Goal: Transaction & Acquisition: Purchase product/service

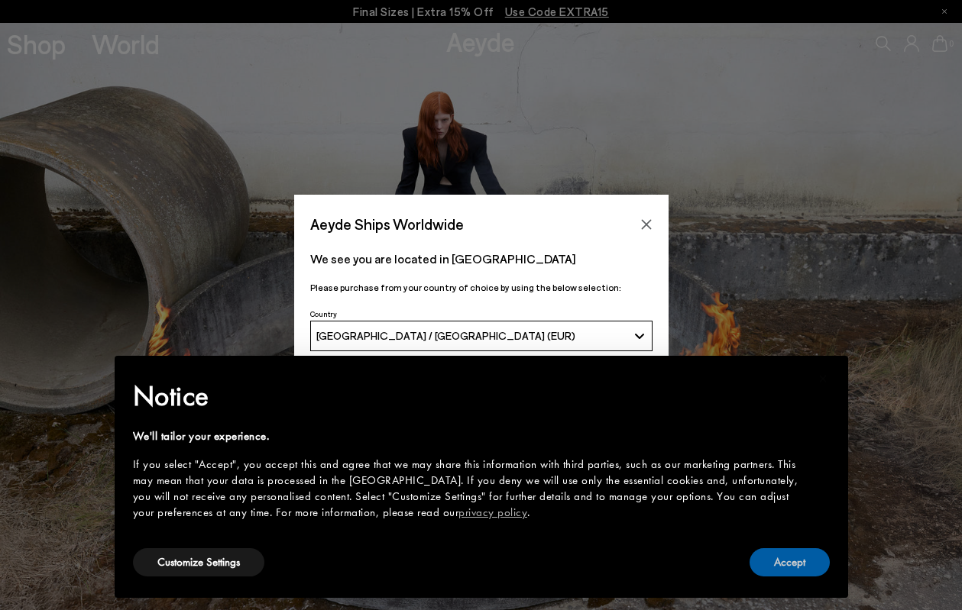
drag, startPoint x: 786, startPoint y: 572, endPoint x: 741, endPoint y: 533, distance: 60.1
click at [787, 572] on button "Accept" at bounding box center [790, 563] width 80 height 28
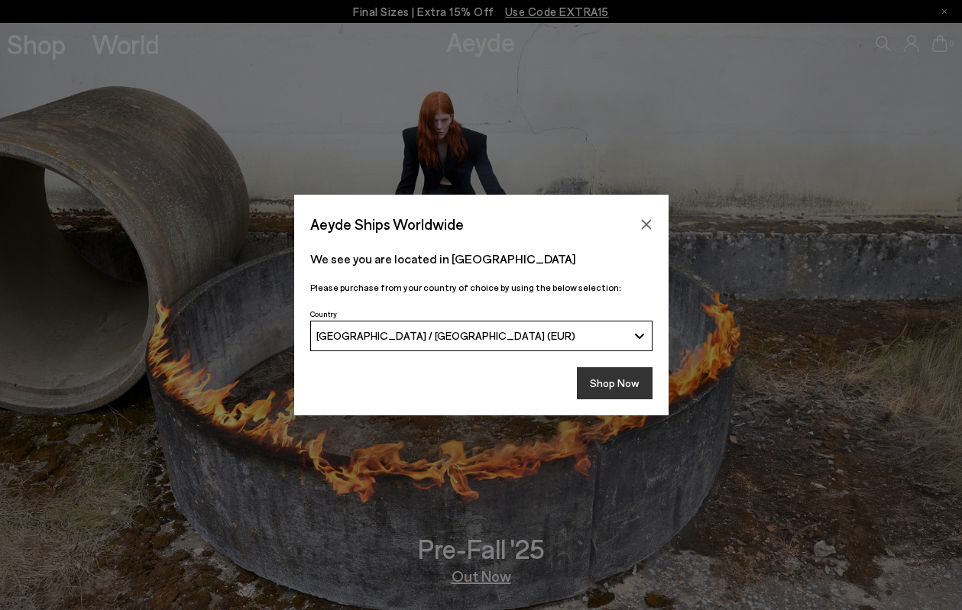
drag, startPoint x: 615, startPoint y: 382, endPoint x: 462, endPoint y: 296, distance: 175.1
click at [616, 383] on button "Shop Now" at bounding box center [615, 383] width 76 height 32
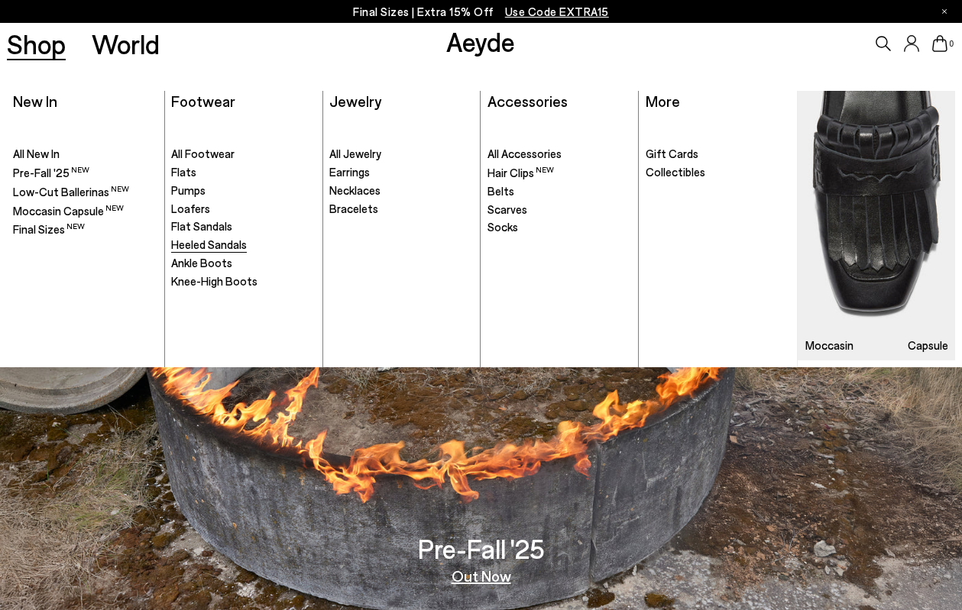
click at [213, 242] on span "Heeled Sandals" at bounding box center [209, 245] width 76 height 14
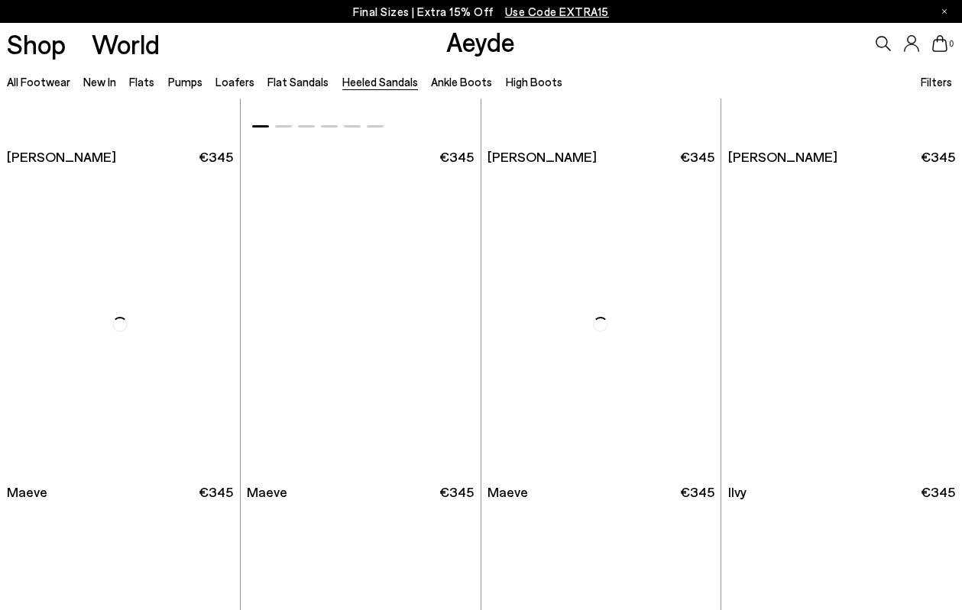
scroll to position [1681, 0]
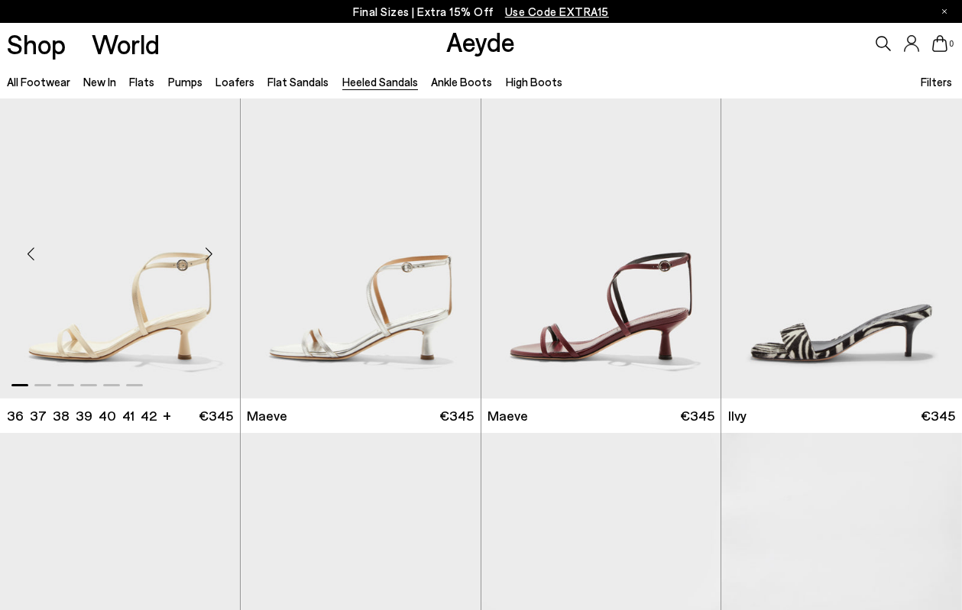
click at [174, 263] on img "1 / 6" at bounding box center [120, 249] width 240 height 302
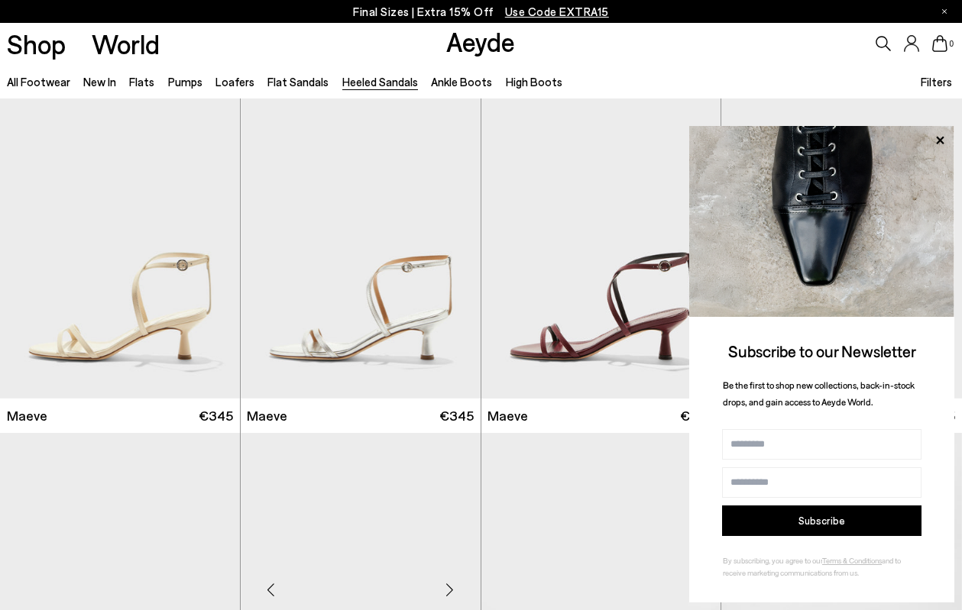
scroll to position [2063, 0]
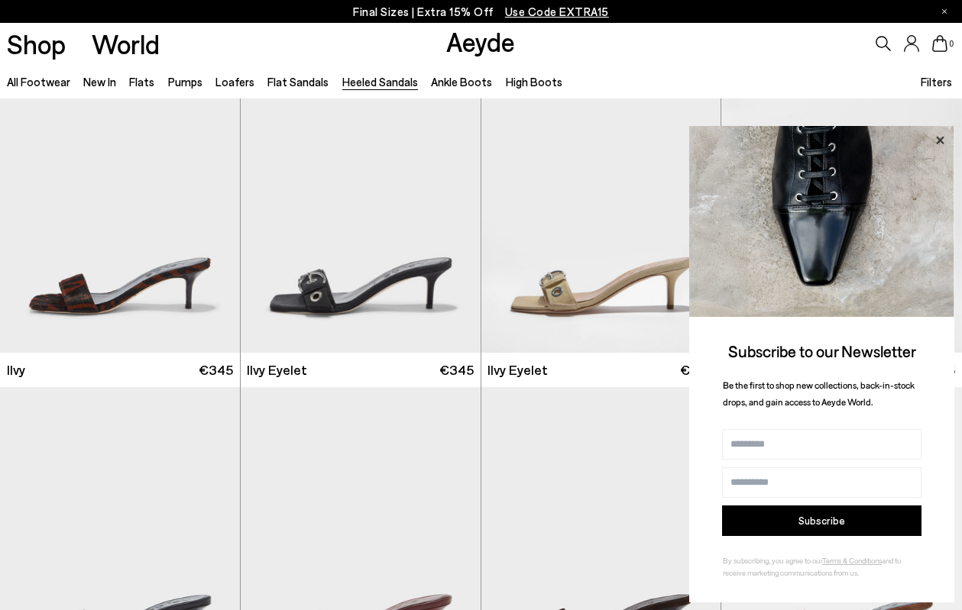
click at [941, 139] on icon at bounding box center [940, 140] width 8 height 8
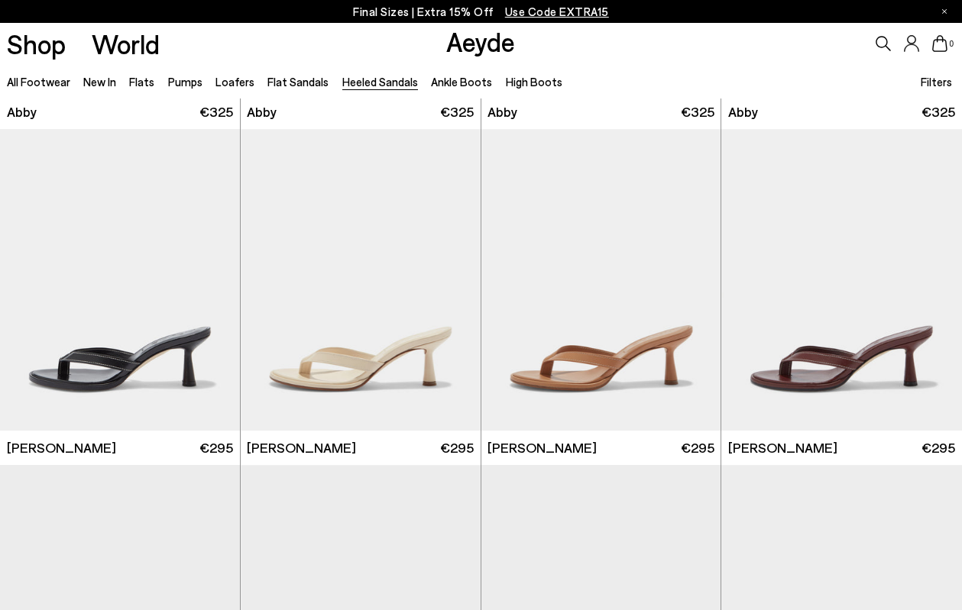
scroll to position [0, 0]
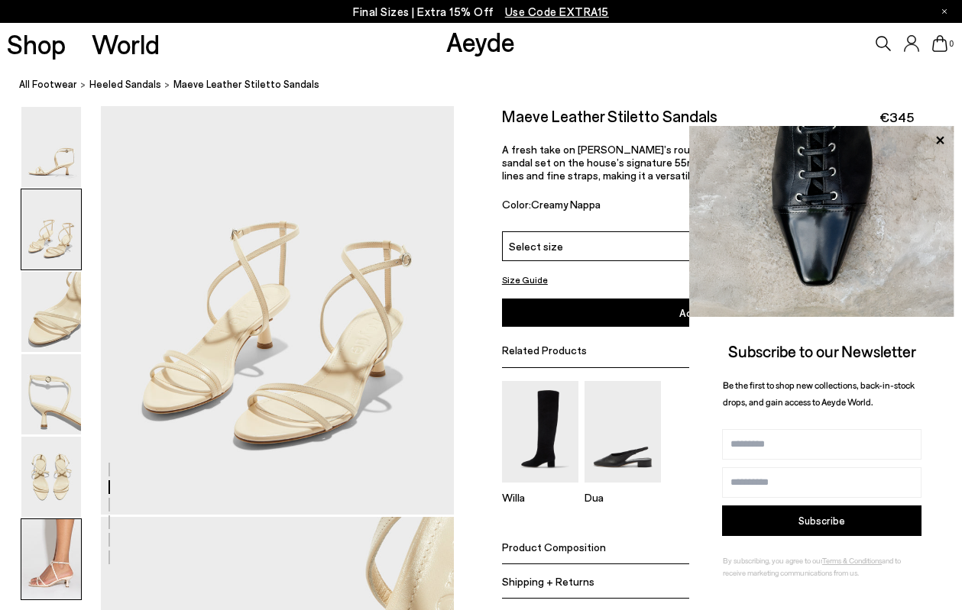
click at [50, 539] on img at bounding box center [51, 560] width 60 height 80
